Goal: Task Accomplishment & Management: Use online tool/utility

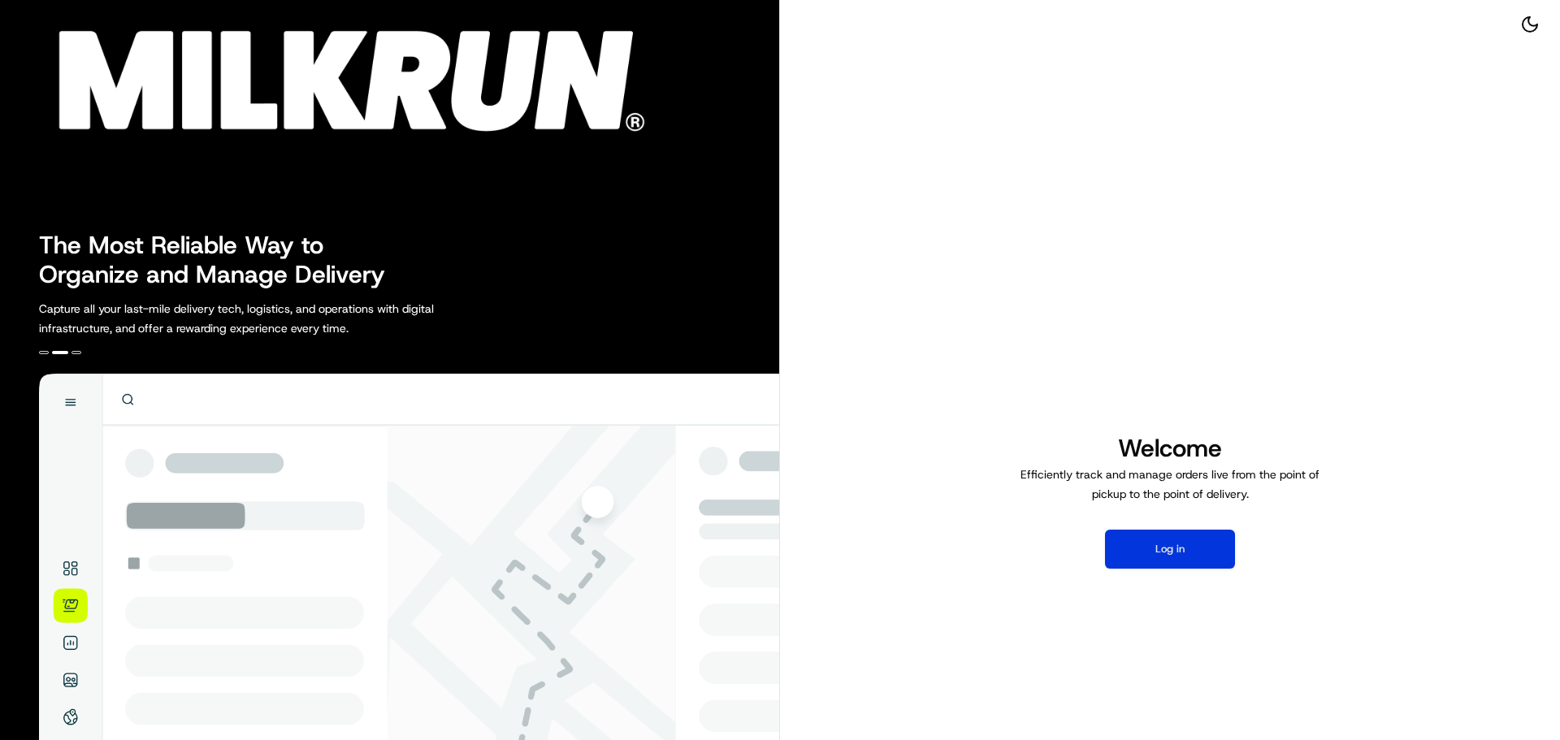
click at [1192, 564] on button "Log in" at bounding box center [1170, 549] width 130 height 39
